Goal: Complete application form

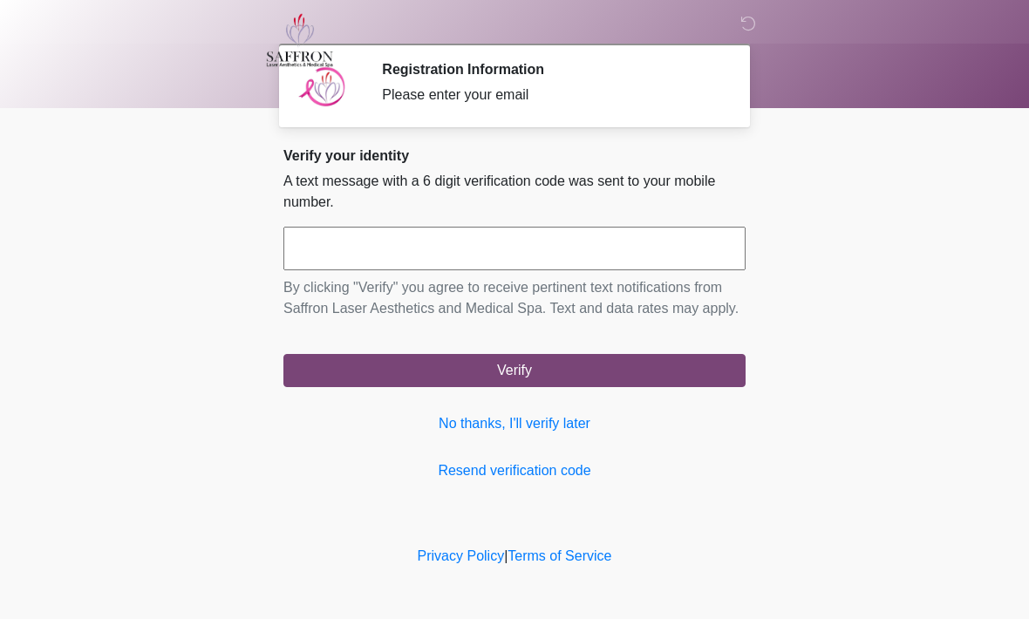
scroll to position [1, 0]
click at [602, 434] on link "No thanks, I'll verify later" at bounding box center [515, 423] width 462 height 21
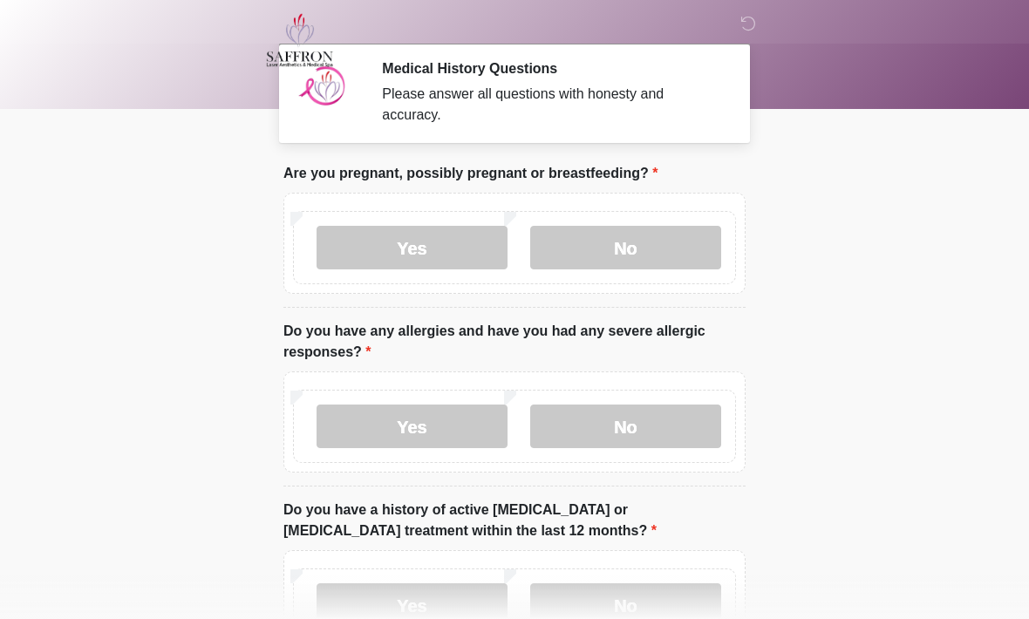
click at [675, 252] on label "No" at bounding box center [625, 248] width 191 height 44
click at [673, 431] on label "No" at bounding box center [625, 427] width 191 height 44
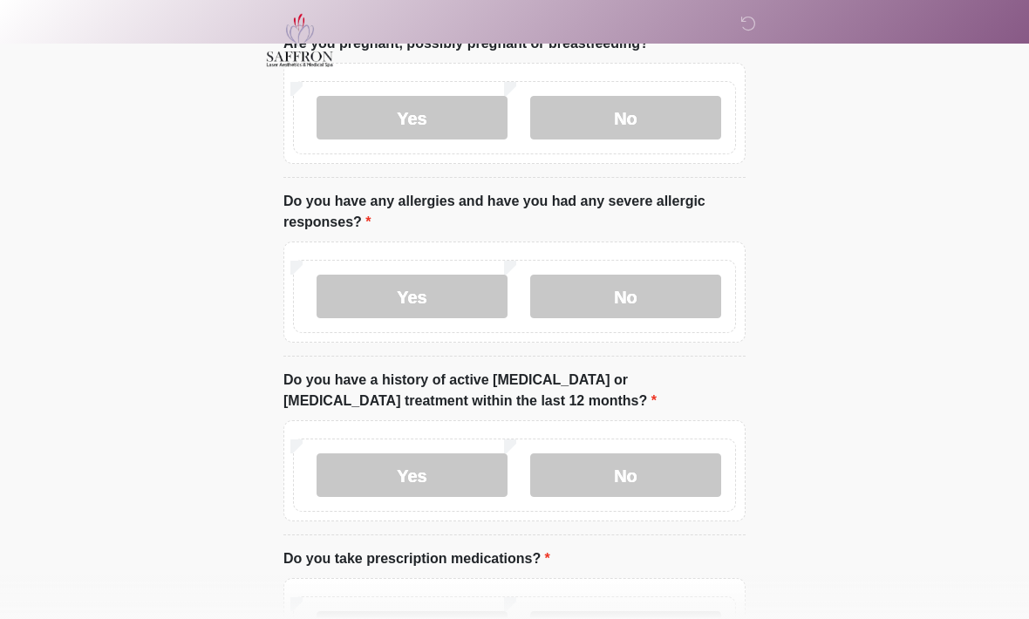
scroll to position [203, 0]
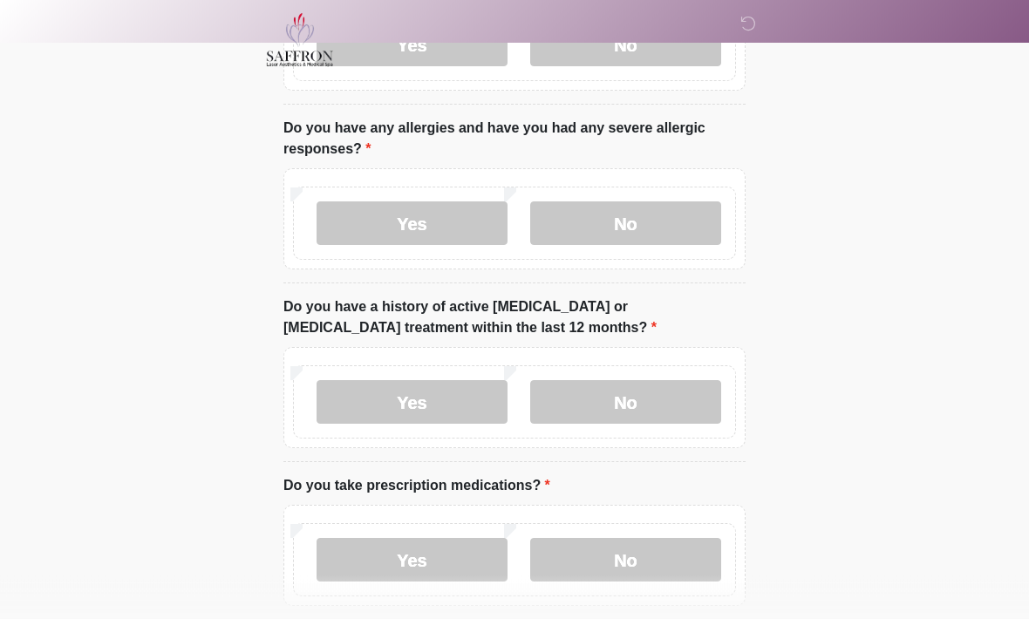
click at [673, 394] on label "No" at bounding box center [625, 403] width 191 height 44
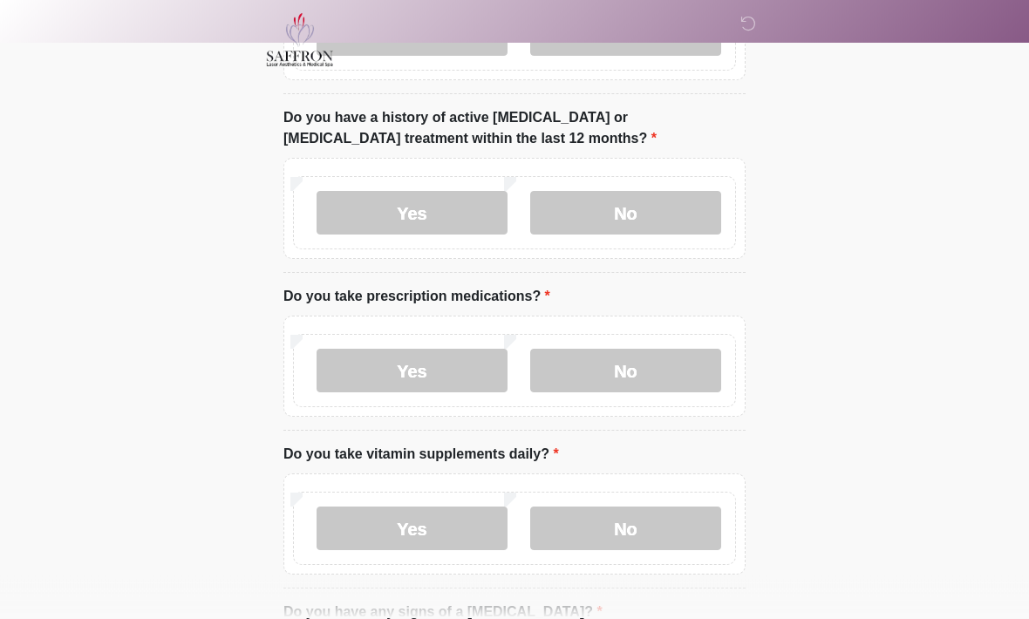
scroll to position [395, 0]
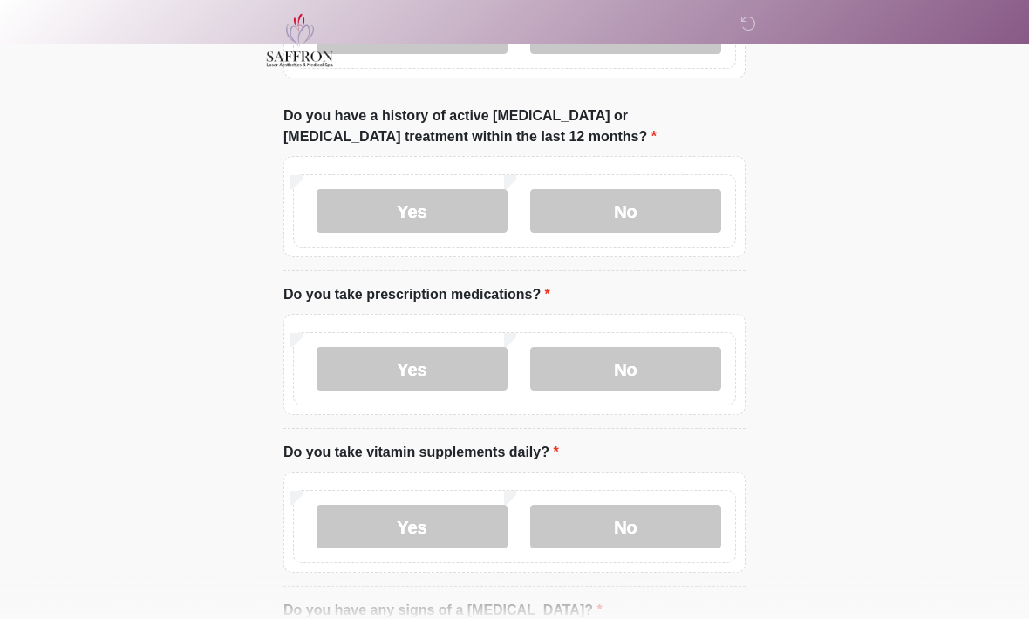
click at [442, 364] on label "Yes" at bounding box center [412, 369] width 191 height 44
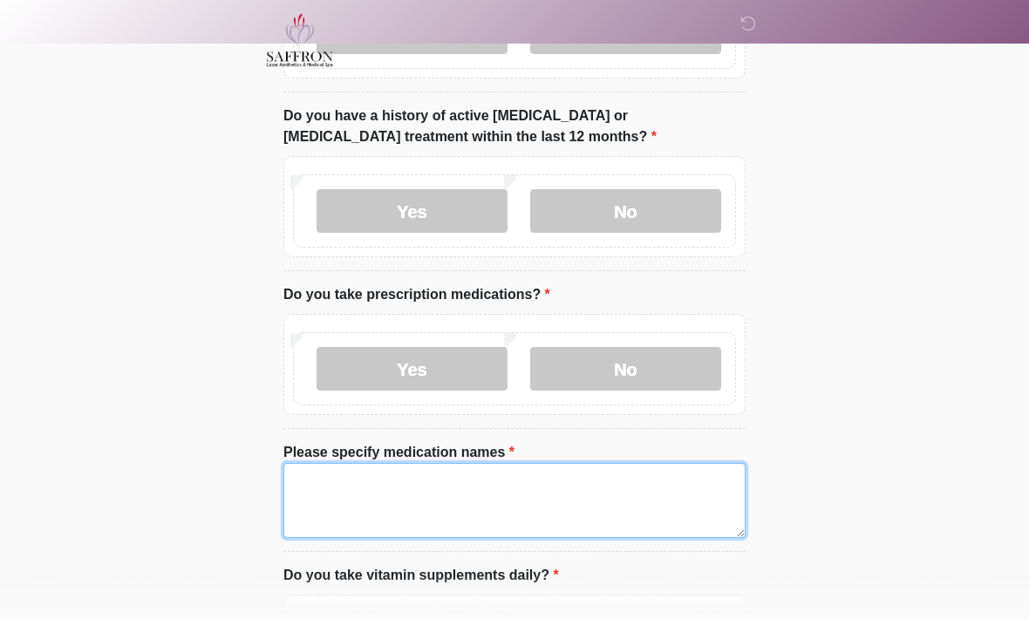
click at [525, 502] on textarea "Please specify medication names" at bounding box center [515, 500] width 462 height 75
type textarea "*"
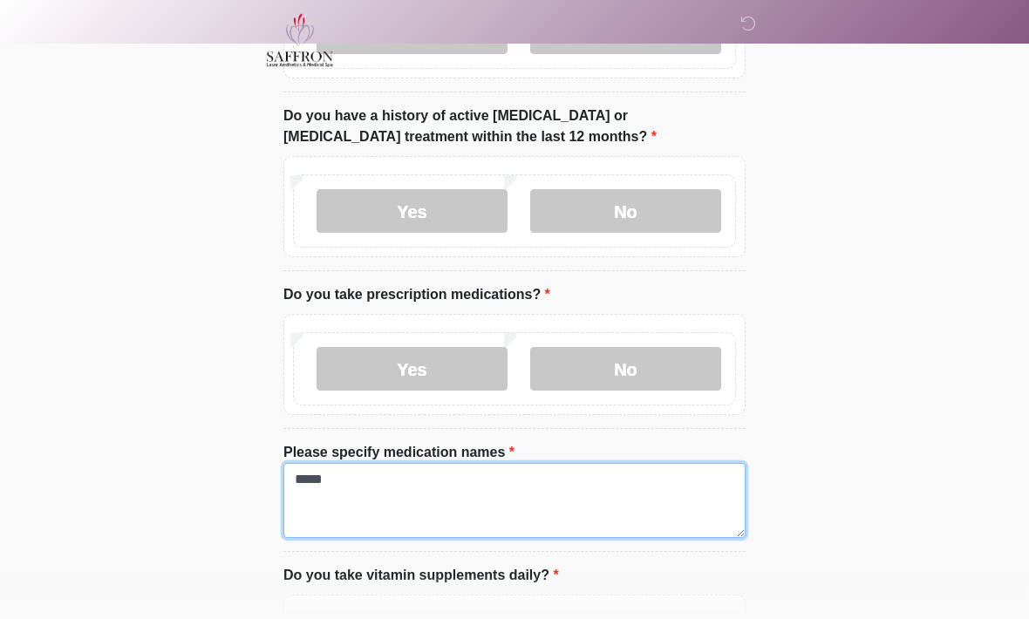
click at [383, 480] on textarea "*****" at bounding box center [515, 500] width 462 height 75
type textarea "*"
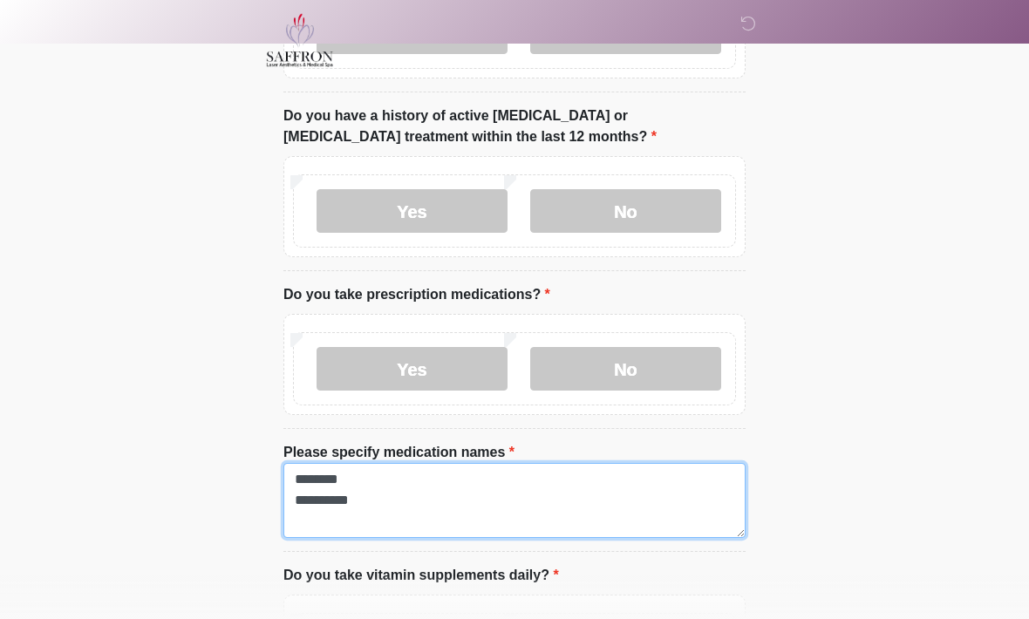
click at [441, 490] on textarea "**********" at bounding box center [515, 500] width 462 height 75
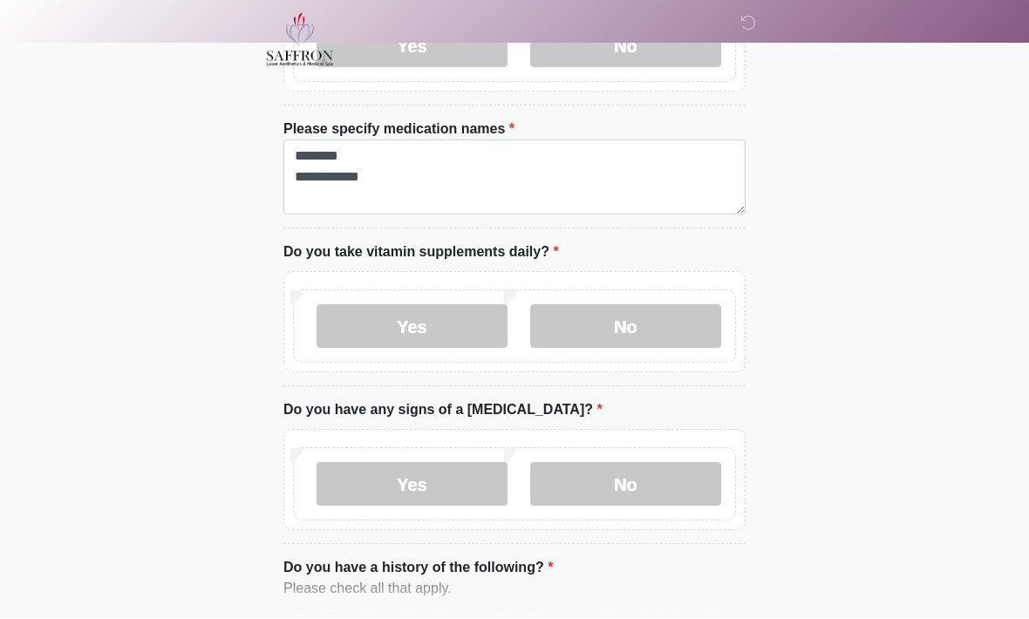
click at [709, 323] on label "No" at bounding box center [625, 327] width 191 height 44
click at [675, 485] on label "No" at bounding box center [625, 484] width 191 height 44
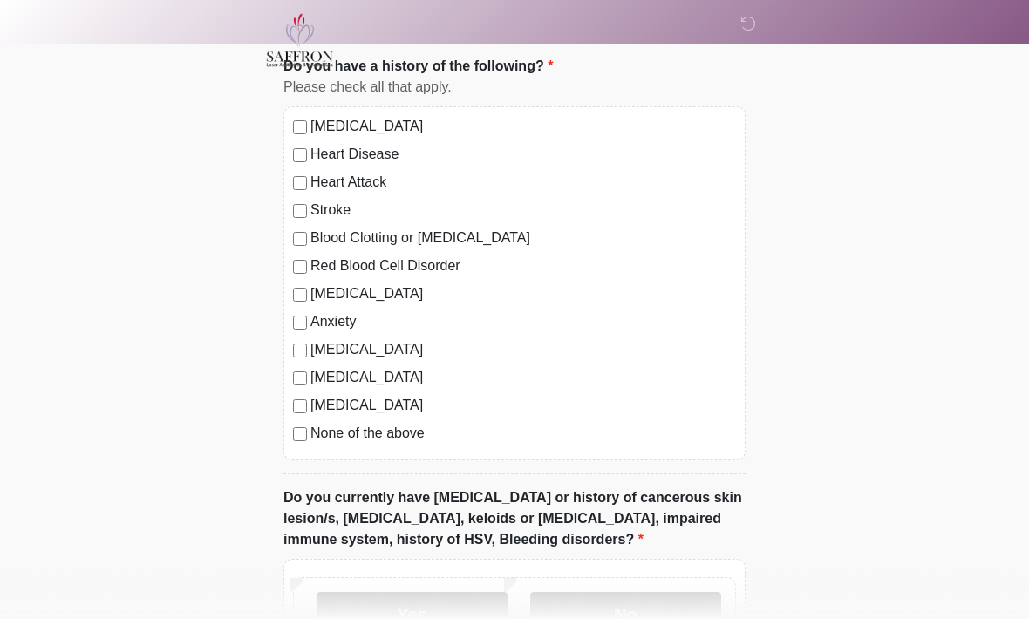
scroll to position [1238, 0]
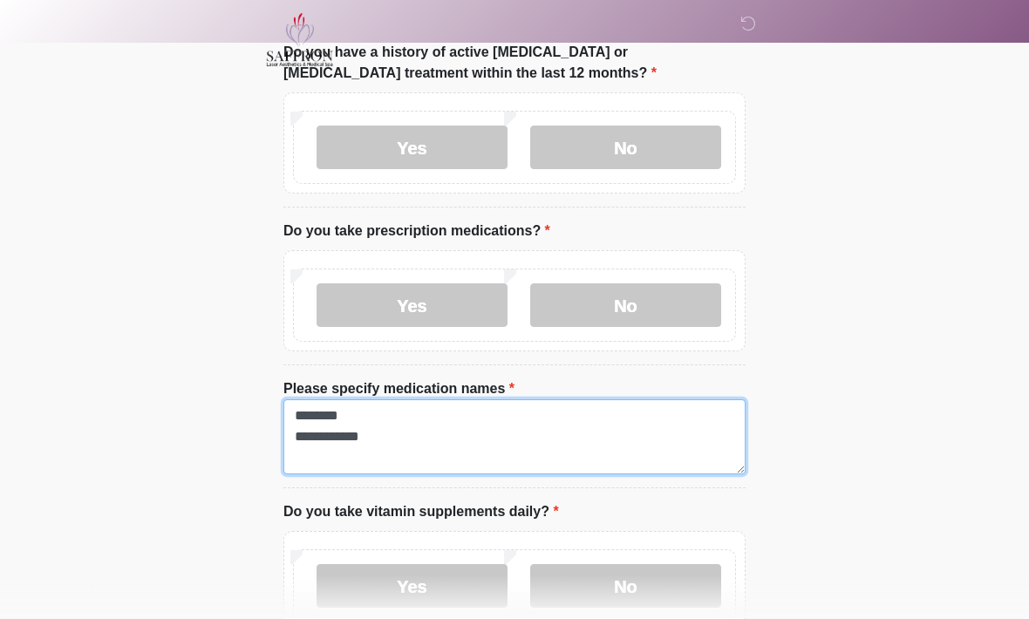
click at [457, 446] on textarea "**********" at bounding box center [515, 437] width 462 height 75
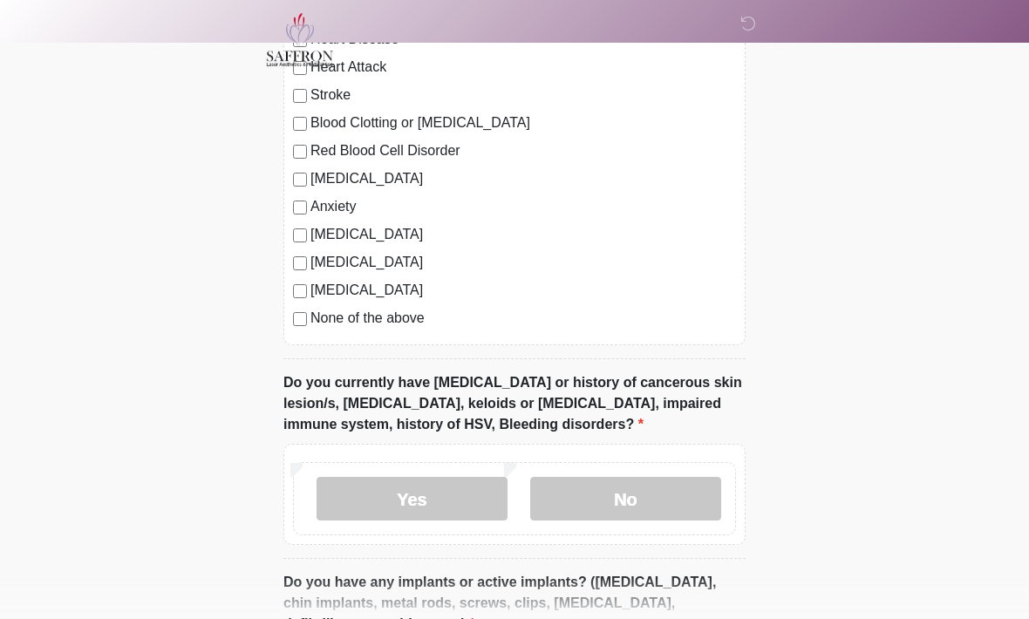
scroll to position [1336, 0]
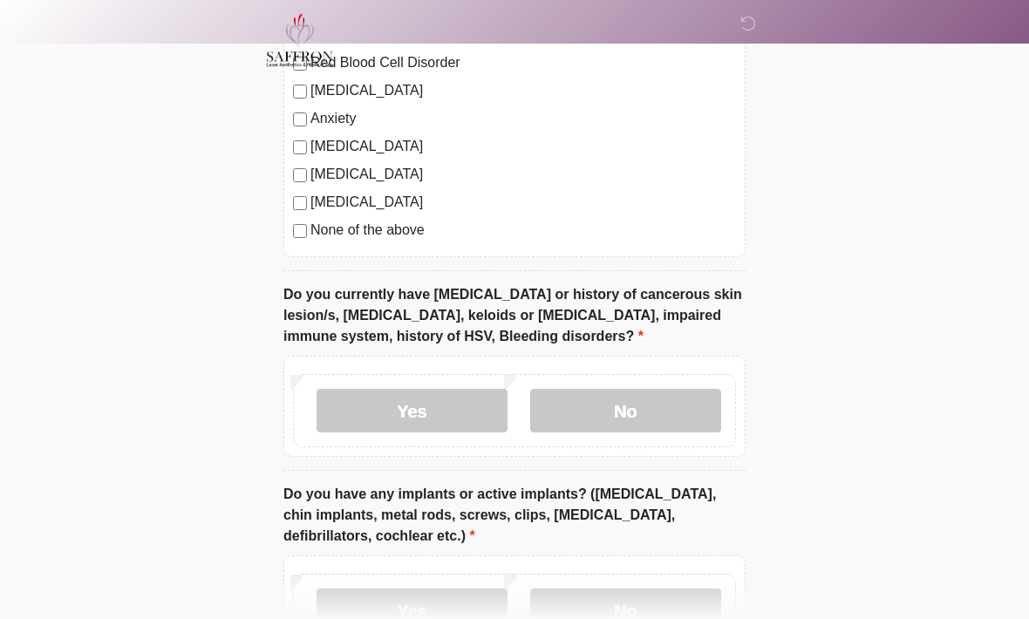
type textarea "**********"
click at [682, 413] on label "No" at bounding box center [625, 411] width 191 height 44
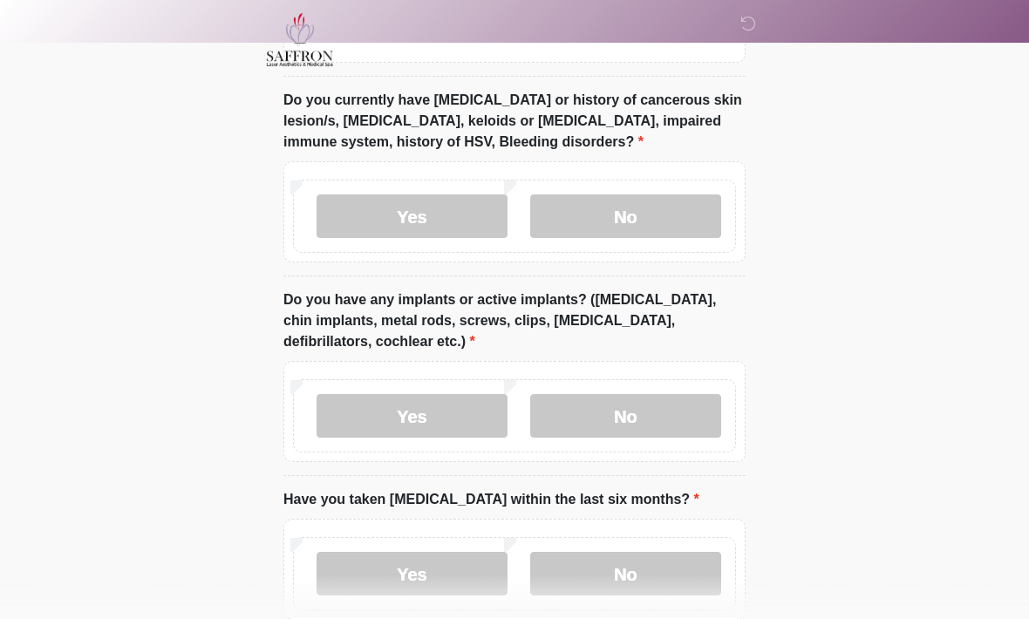
scroll to position [1619, 0]
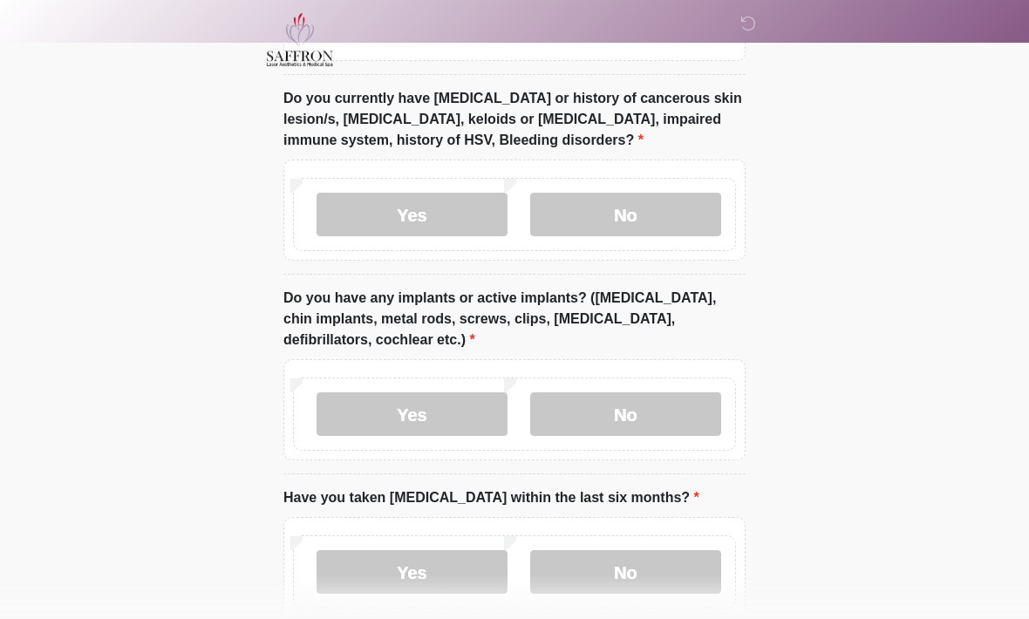
click at [436, 411] on label "Yes" at bounding box center [412, 415] width 191 height 44
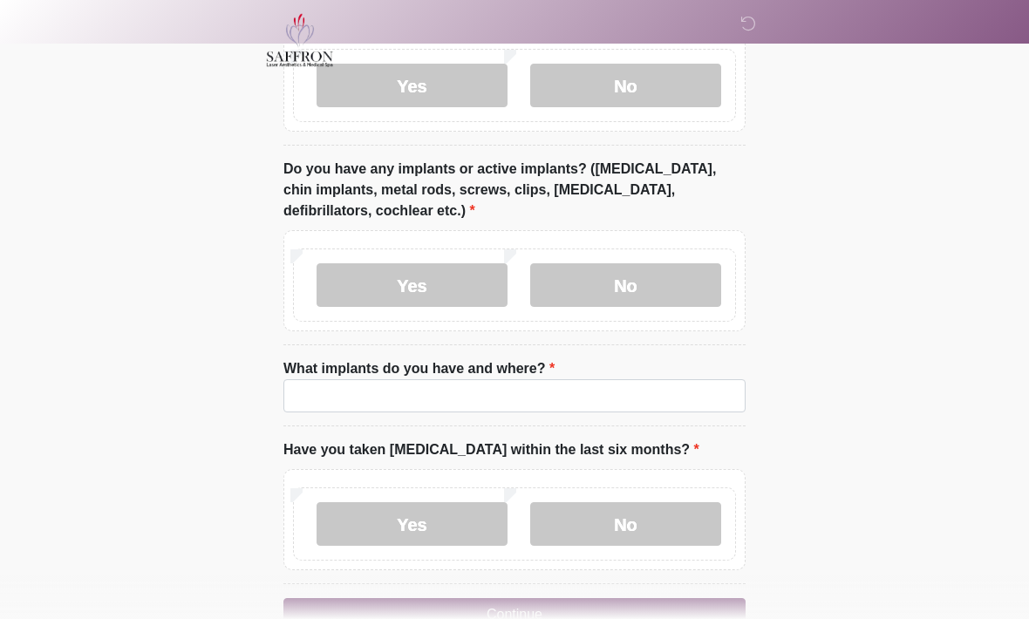
scroll to position [1793, 0]
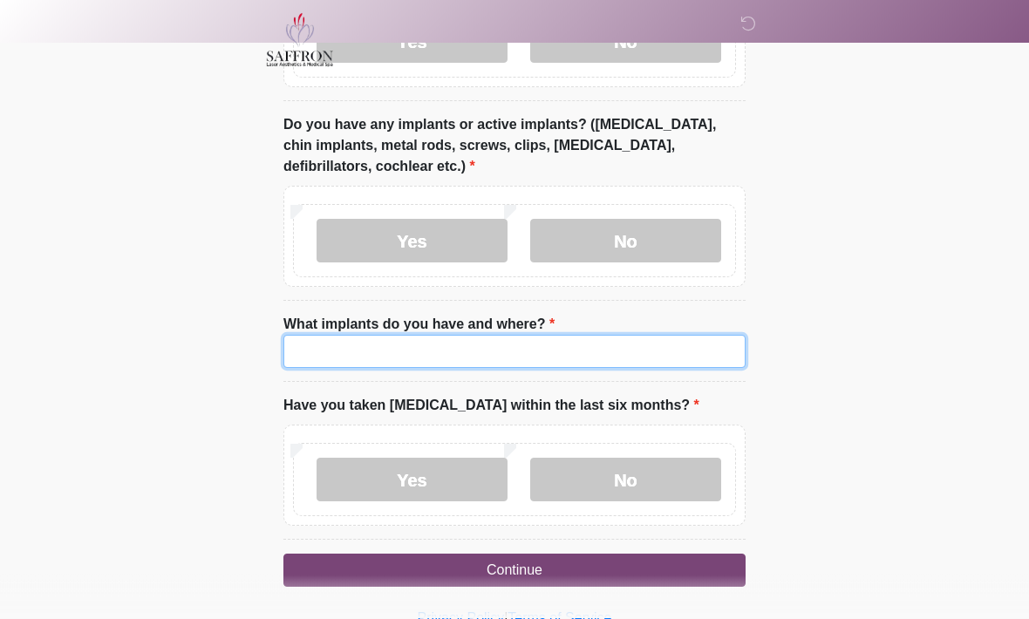
click at [612, 348] on input "What implants do you have and where?" at bounding box center [515, 352] width 462 height 33
type input "******"
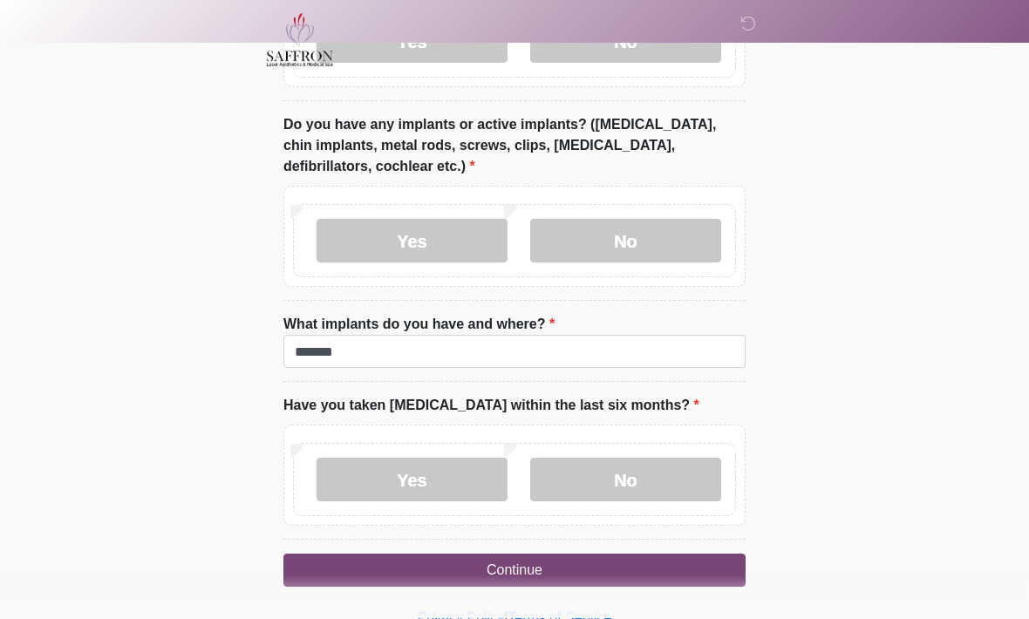
click at [669, 484] on label "No" at bounding box center [625, 481] width 191 height 44
click at [627, 568] on button "Continue" at bounding box center [515, 571] width 462 height 33
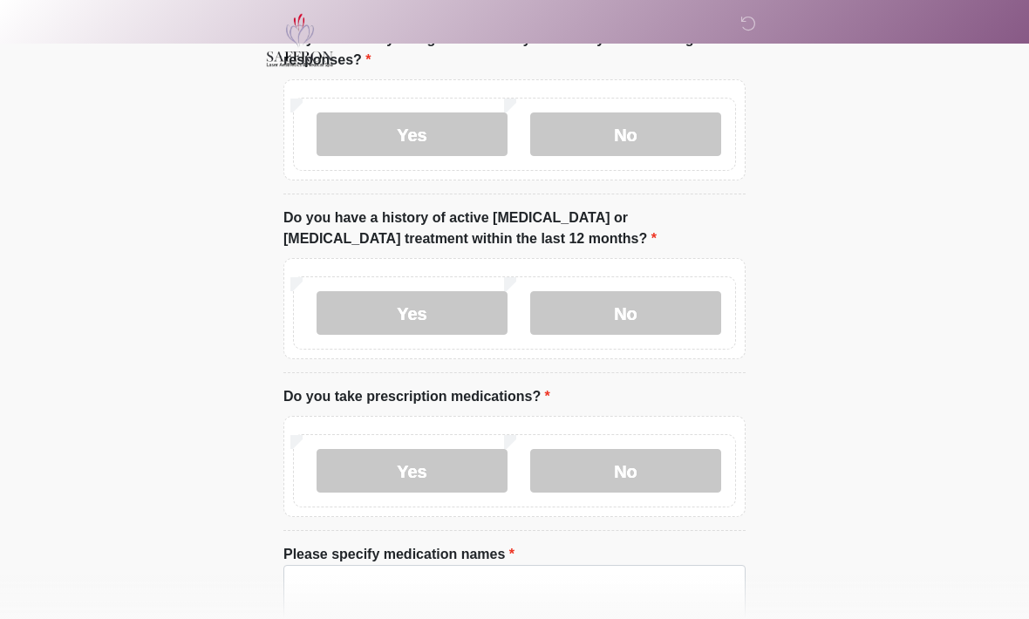
scroll to position [0, 0]
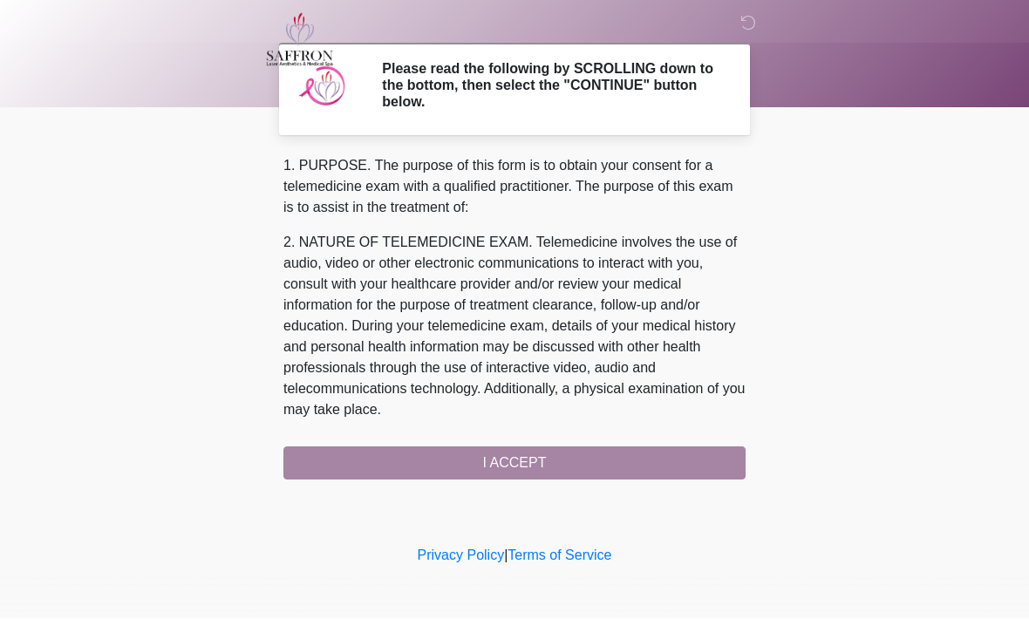
click at [641, 462] on div "1. PURPOSE. The purpose of this form is to obtain your consent for a telemedici…" at bounding box center [515, 318] width 462 height 325
click at [554, 469] on div "1. PURPOSE. The purpose of this form is to obtain your consent for a telemedici…" at bounding box center [515, 318] width 462 height 325
click at [639, 375] on p "2. NATURE OF TELEMEDICINE EXAM. Telemedicine involves the use of audio, video o…" at bounding box center [515, 327] width 462 height 188
click at [563, 470] on div "1. PURPOSE. The purpose of this form is to obtain your consent for a telemedici…" at bounding box center [515, 318] width 462 height 325
click at [621, 471] on div "1. PURPOSE. The purpose of this form is to obtain your consent for a telemedici…" at bounding box center [515, 318] width 462 height 325
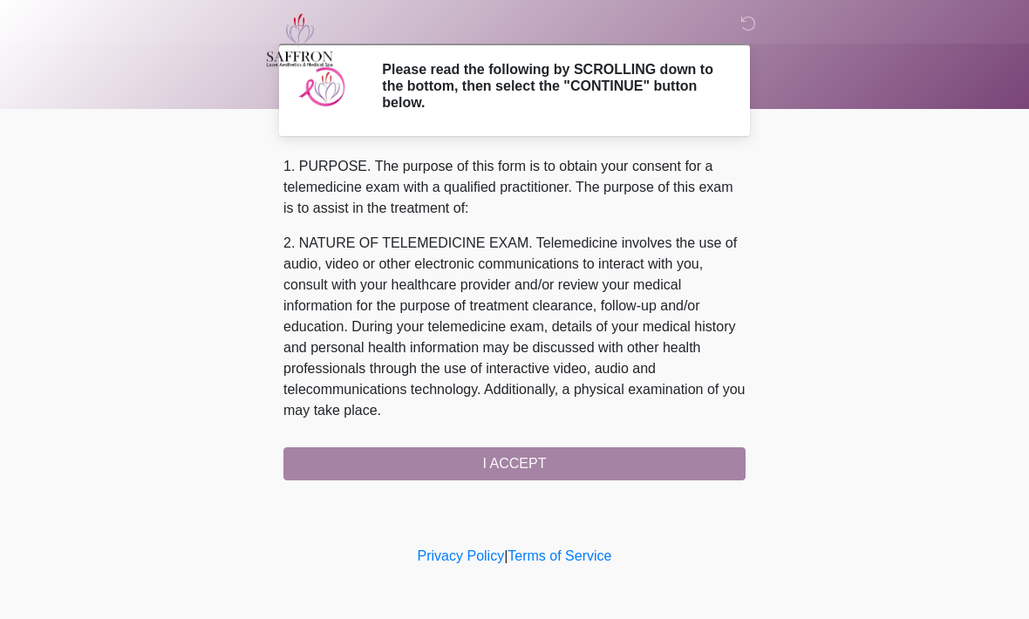
click at [584, 475] on div "1. PURPOSE. The purpose of this form is to obtain your consent for a telemedici…" at bounding box center [515, 318] width 462 height 325
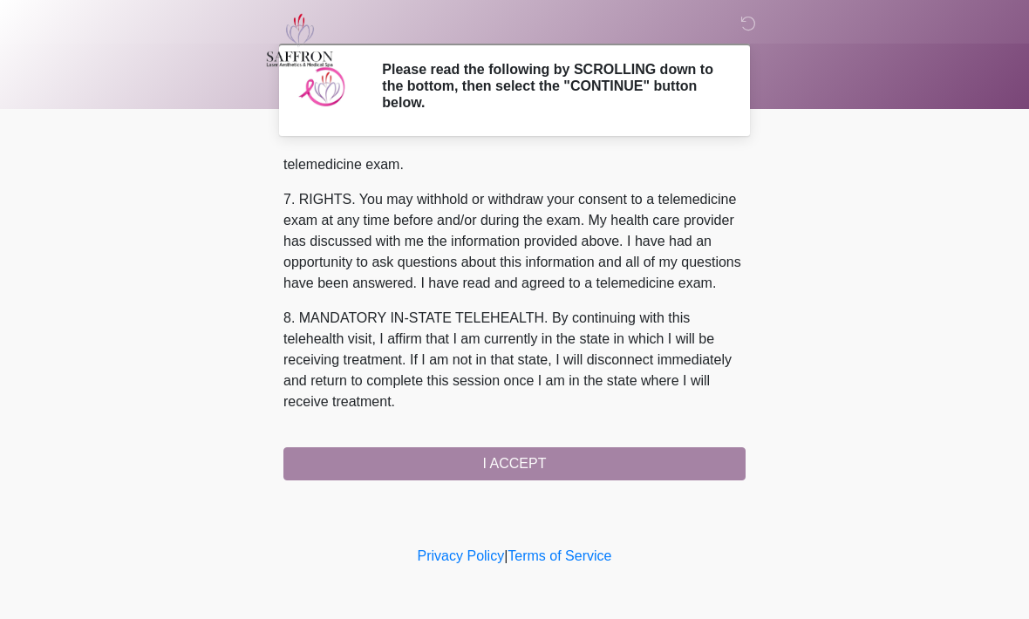
click at [603, 471] on div "1. PURPOSE. The purpose of this form is to obtain your consent for a telemedici…" at bounding box center [515, 318] width 462 height 325
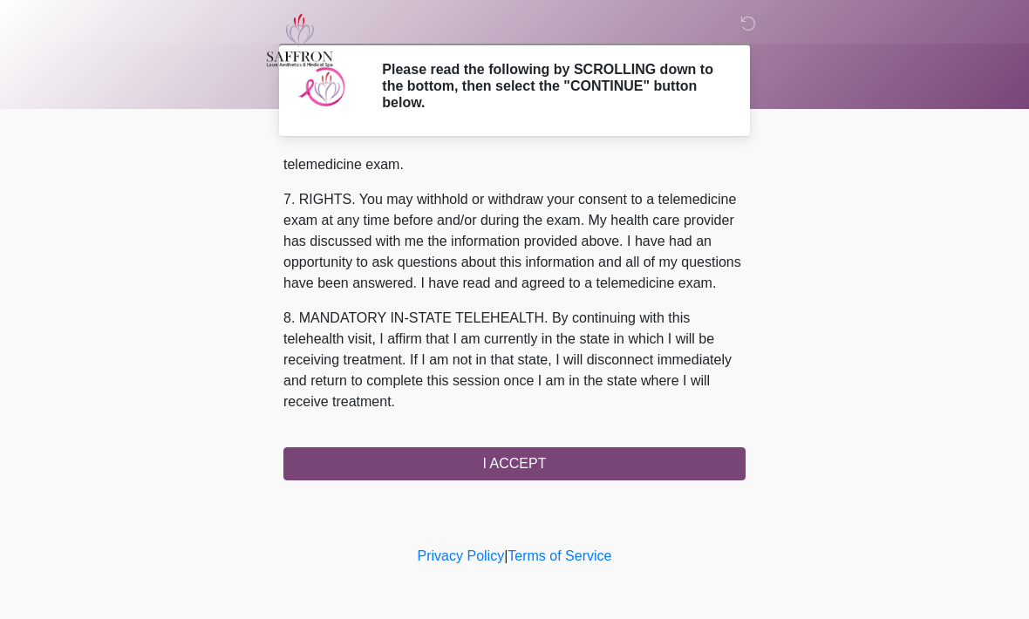
click at [586, 462] on button "I ACCEPT" at bounding box center [515, 464] width 462 height 33
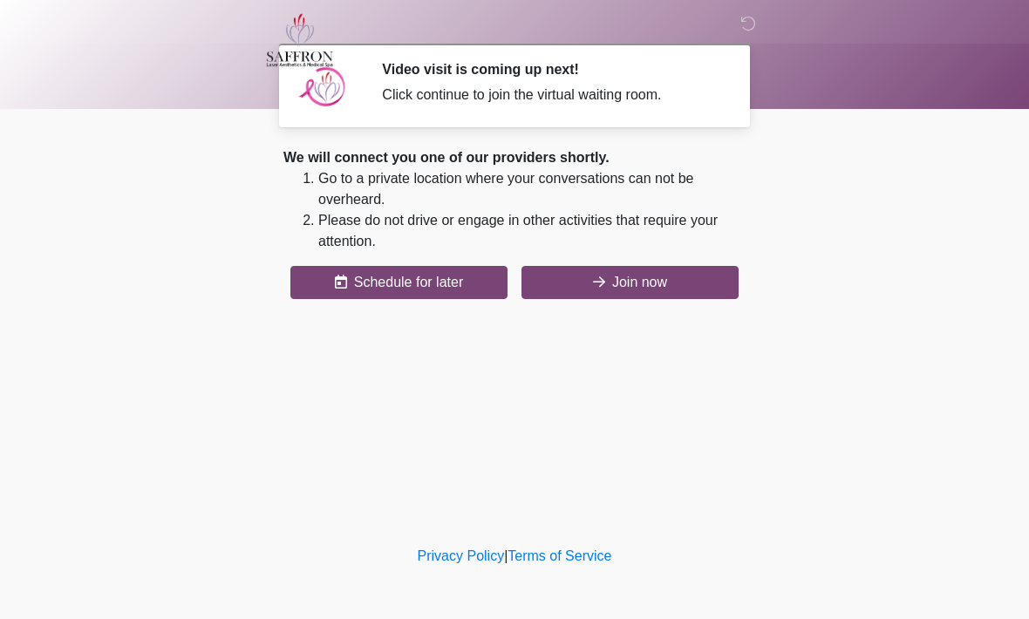
click at [604, 266] on button "Join now" at bounding box center [630, 282] width 217 height 33
